Goal: Task Accomplishment & Management: Use online tool/utility

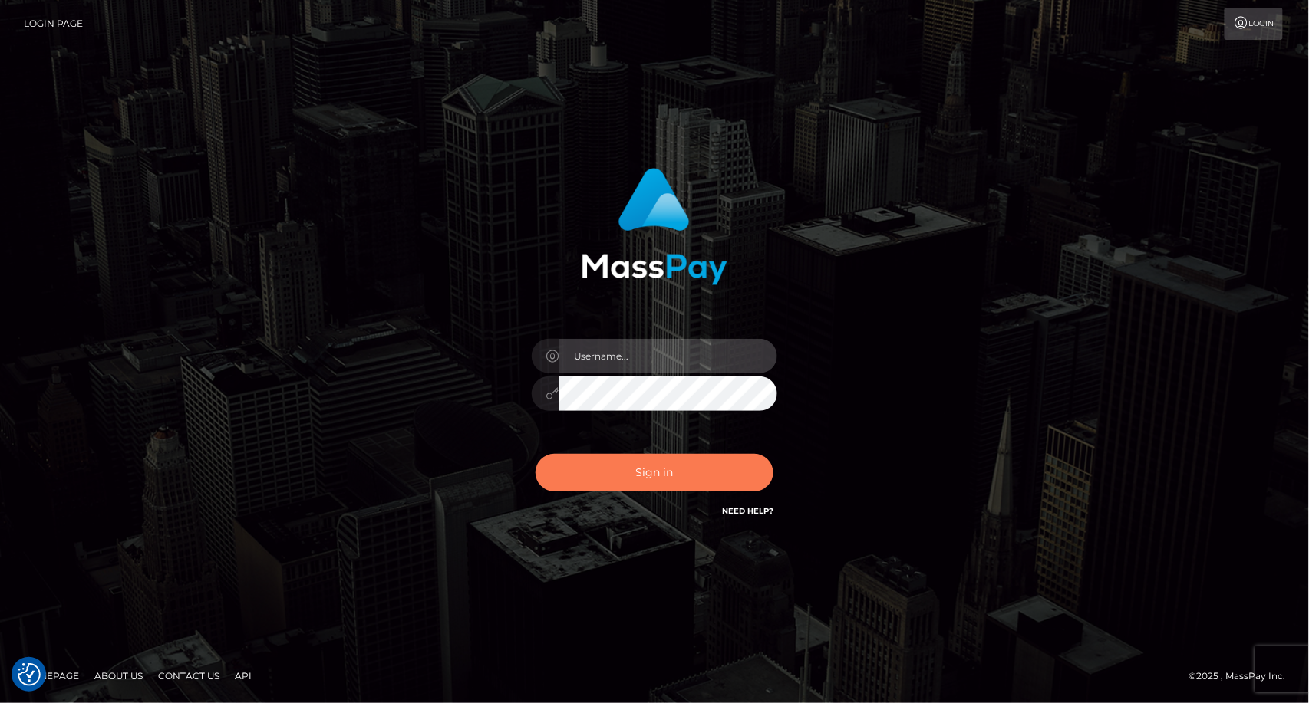
type input "dat.rush"
click at [611, 463] on button "Sign in" at bounding box center [654, 473] width 238 height 38
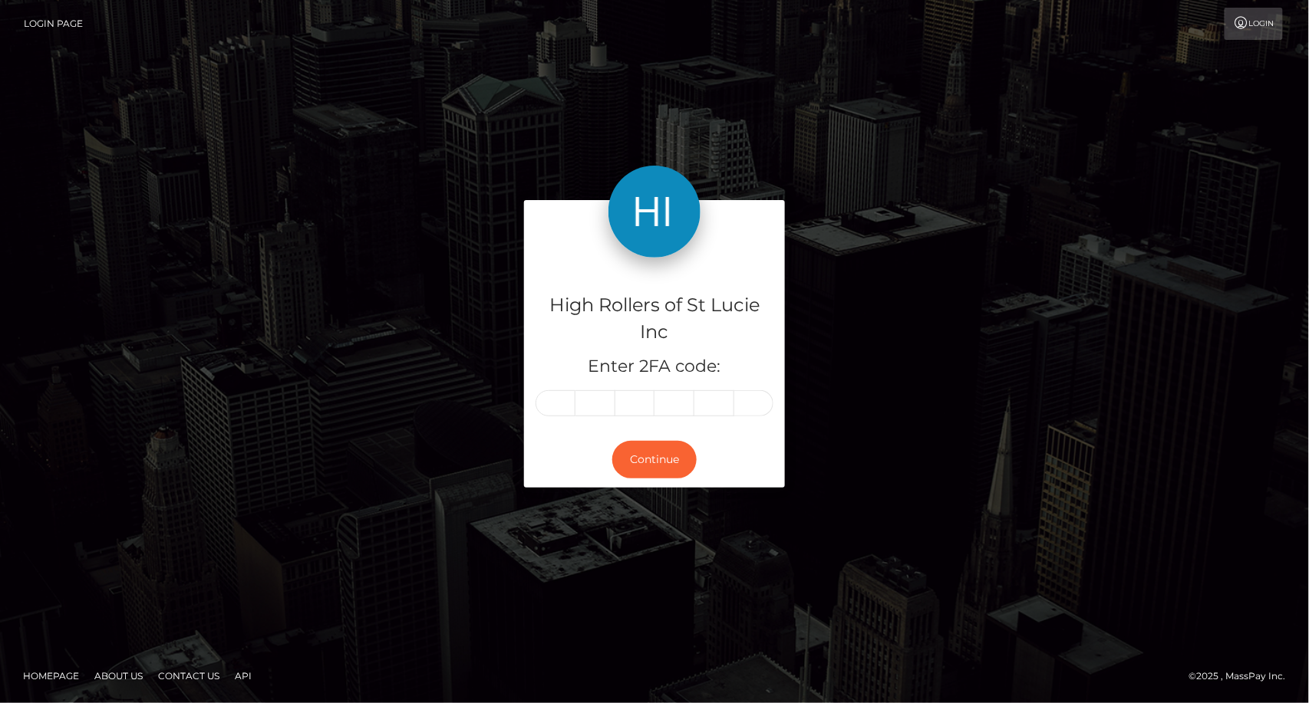
click at [33, 278] on div "High Rollers of St Lucie Inc Enter 2FA code: Continue" at bounding box center [654, 351] width 1309 height 532
click at [557, 394] on input "text" at bounding box center [555, 403] width 40 height 26
type input "2"
type input "0"
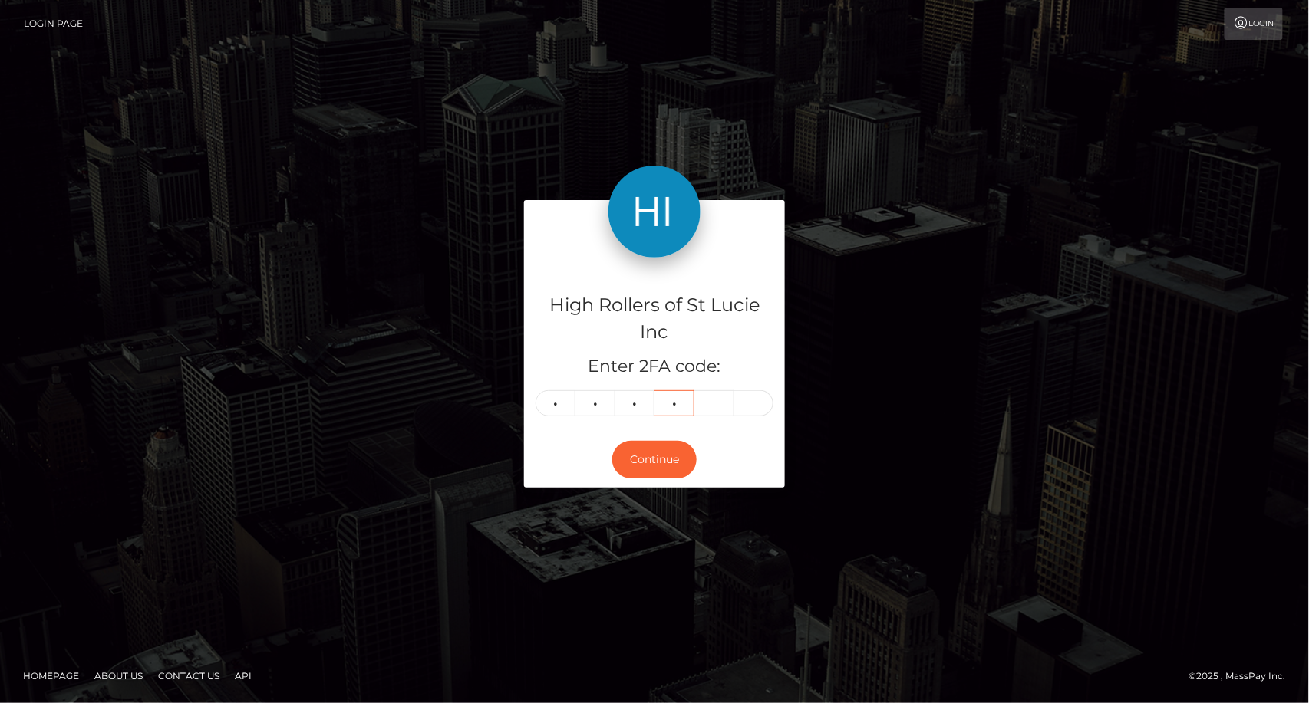
type input "7"
type input "1"
type input "8"
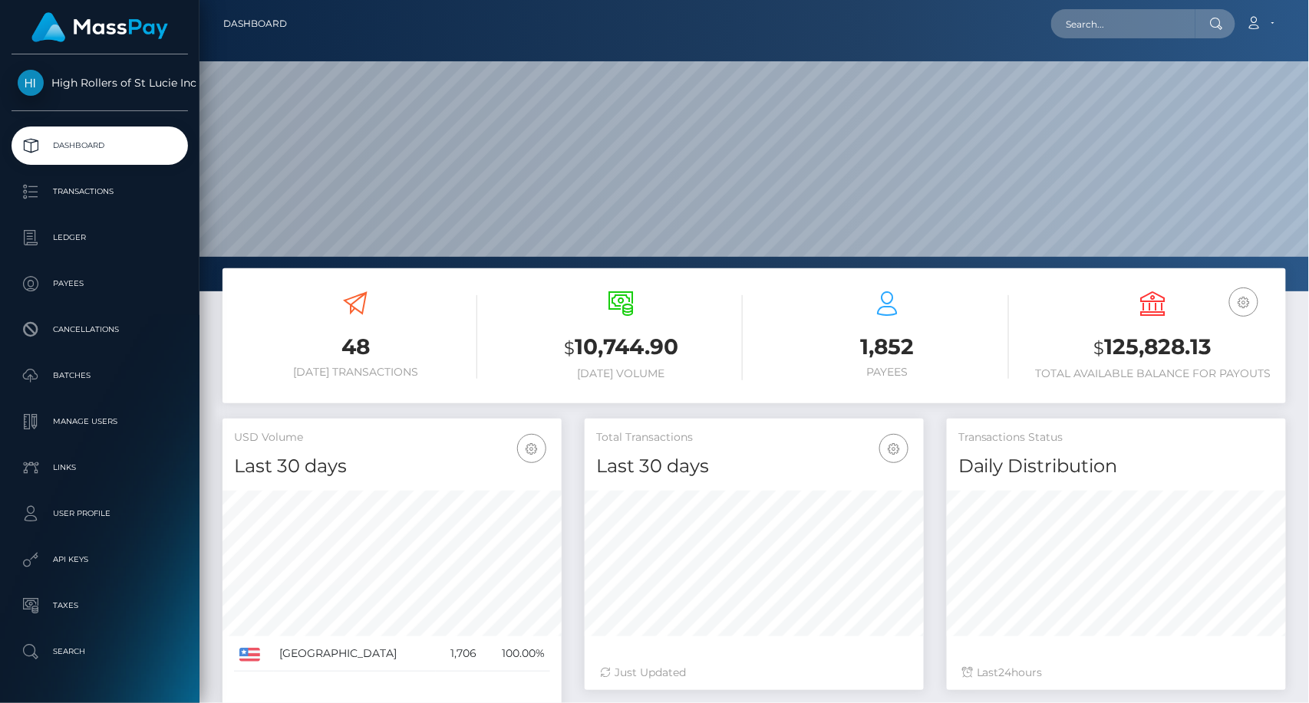
scroll to position [272, 339]
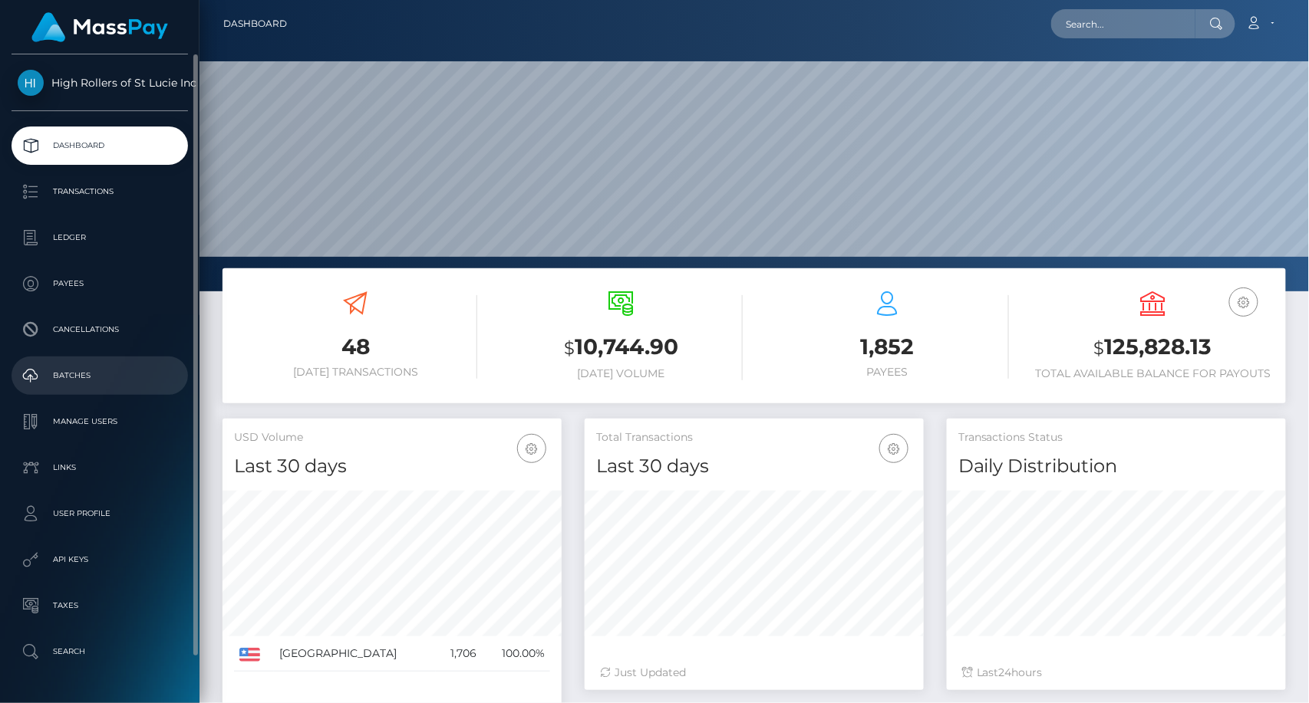
click at [96, 372] on p "Batches" at bounding box center [100, 375] width 164 height 23
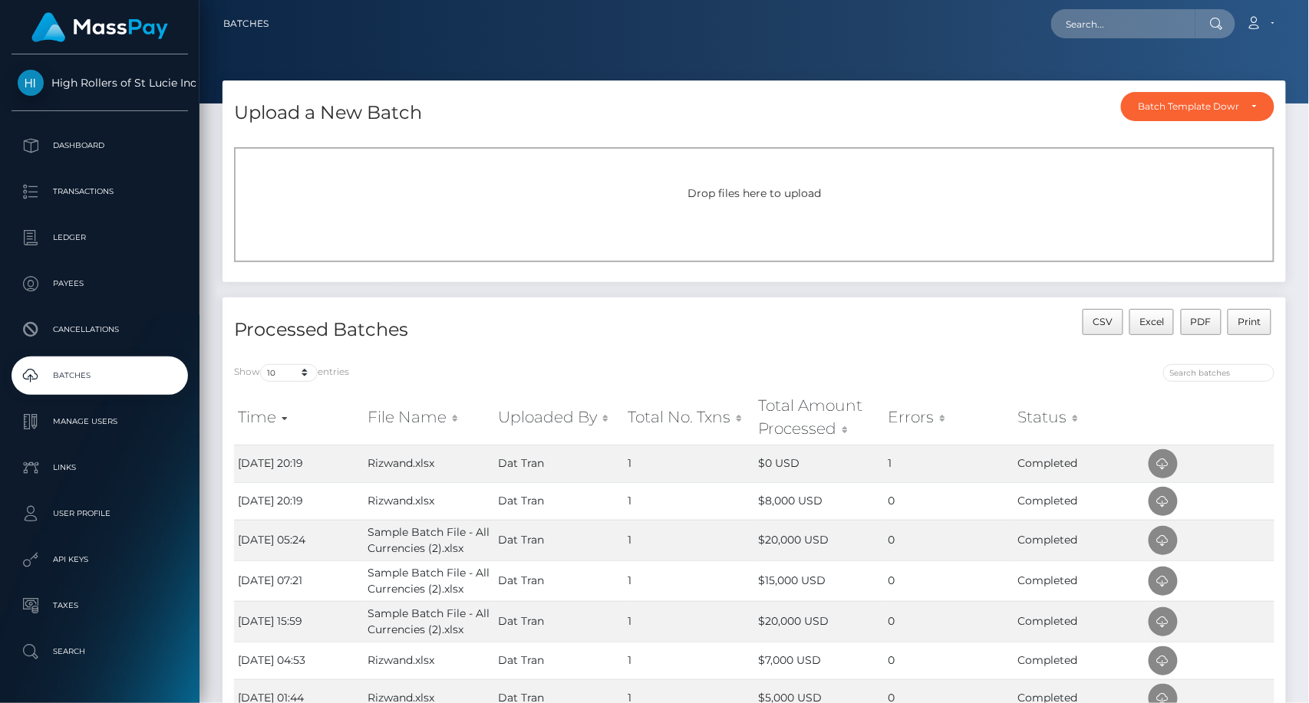
click at [721, 213] on div "Drop files here to upload" at bounding box center [754, 204] width 1040 height 115
